Goal: Task Accomplishment & Management: Manage account settings

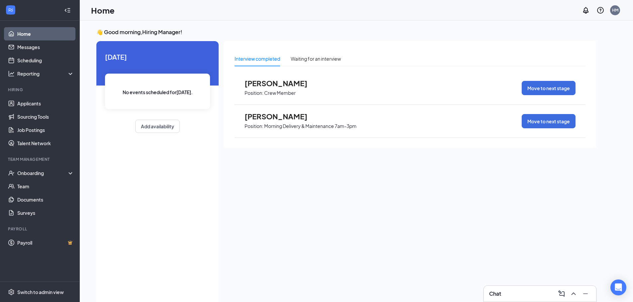
scroll to position [14, 0]
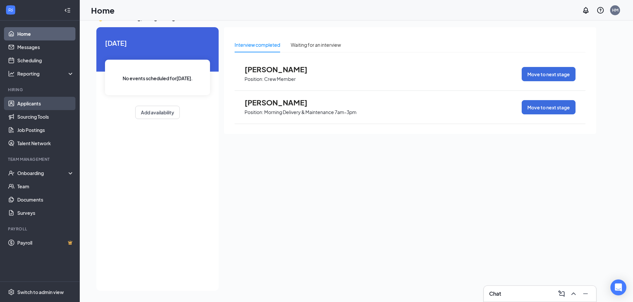
click at [29, 100] on link "Applicants" at bounding box center [45, 103] width 57 height 13
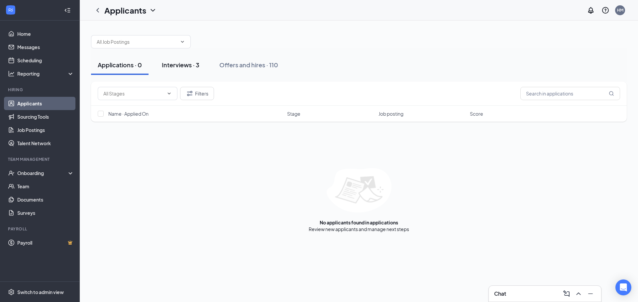
click at [177, 64] on div "Interviews · 3" at bounding box center [181, 65] width 38 height 8
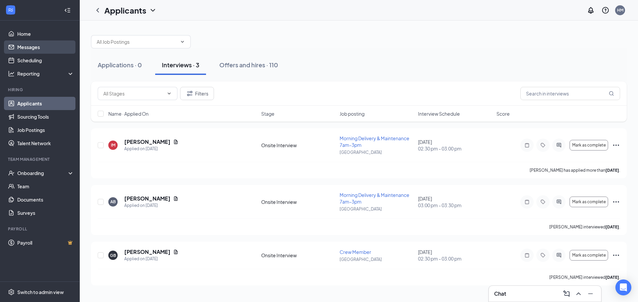
click at [22, 50] on link "Messages" at bounding box center [45, 47] width 57 height 13
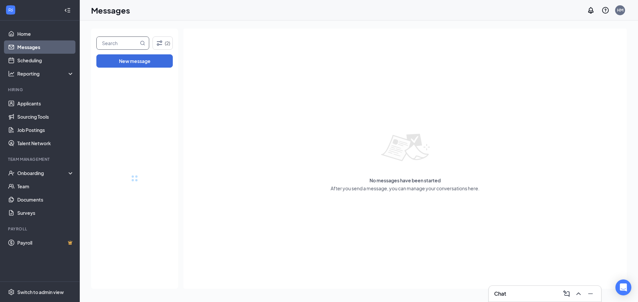
click at [114, 42] on input "text" at bounding box center [118, 43] width 42 height 13
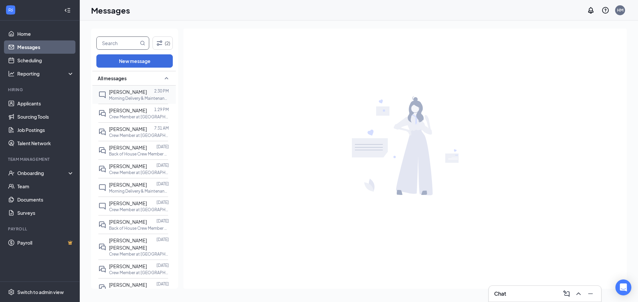
click at [131, 92] on span "[PERSON_NAME]" at bounding box center [128, 92] width 38 height 6
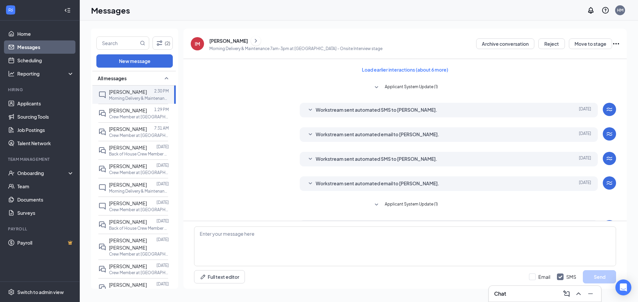
scroll to position [94, 0]
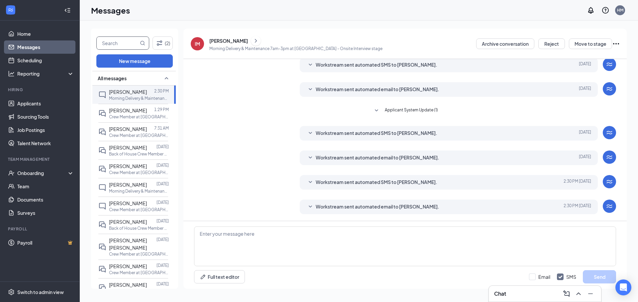
click at [109, 42] on input "text" at bounding box center [118, 43] width 42 height 13
type input "[PERSON_NAME]"
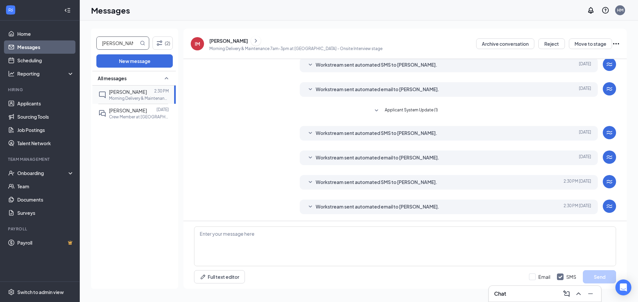
click at [136, 98] on p "Morning Delivery & Maintenance 7am-3pm at [GEOGRAPHIC_DATA]" at bounding box center [139, 99] width 60 height 6
click at [137, 108] on span "[PERSON_NAME]" at bounding box center [128, 111] width 38 height 6
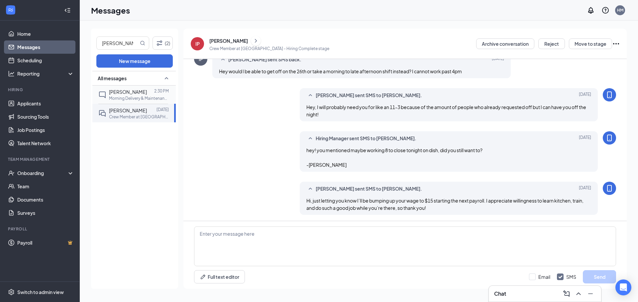
scroll to position [305, 0]
click at [129, 92] on span "[PERSON_NAME]" at bounding box center [128, 92] width 38 height 6
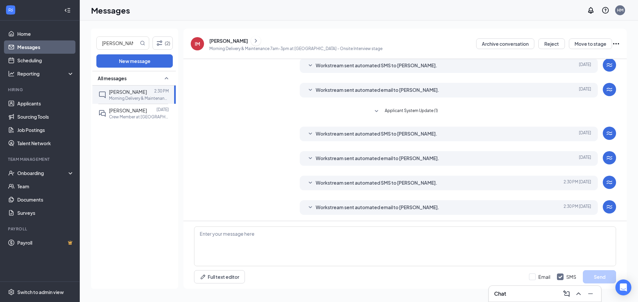
scroll to position [94, 0]
click at [33, 33] on link "Home" at bounding box center [45, 33] width 57 height 13
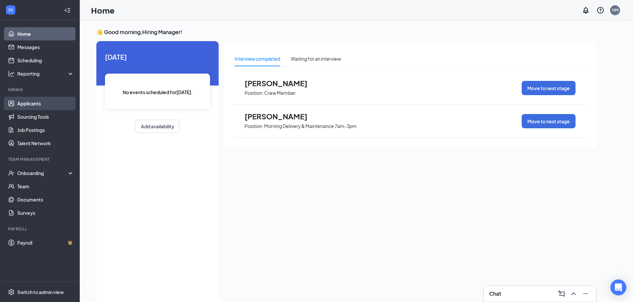
click at [32, 103] on link "Applicants" at bounding box center [45, 103] width 57 height 13
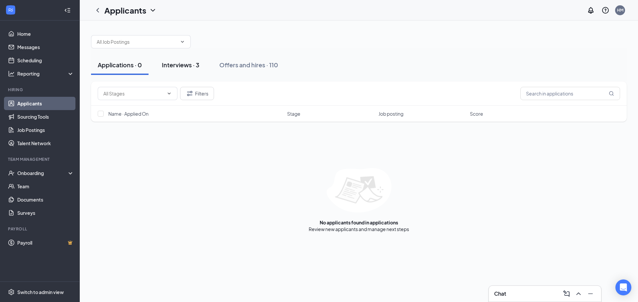
click at [185, 63] on div "Interviews · 3" at bounding box center [181, 65] width 38 height 8
